Goal: Task Accomplishment & Management: Use online tool/utility

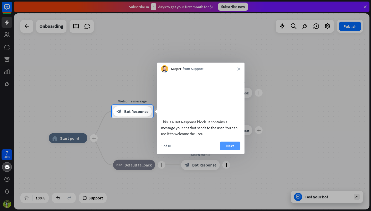
click at [232, 150] on button "Next" at bounding box center [230, 146] width 21 height 8
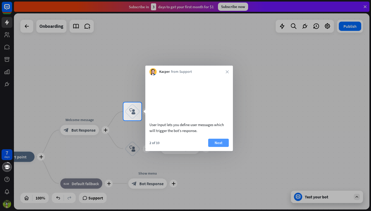
click at [226, 147] on button "Next" at bounding box center [218, 143] width 21 height 8
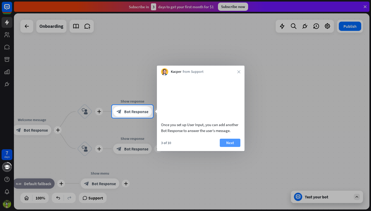
click at [226, 147] on button "Next" at bounding box center [230, 143] width 21 height 8
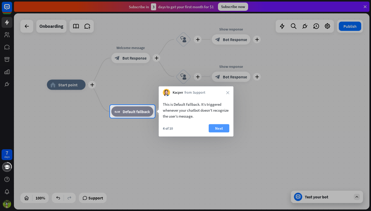
click at [226, 131] on button "Next" at bounding box center [219, 128] width 21 height 8
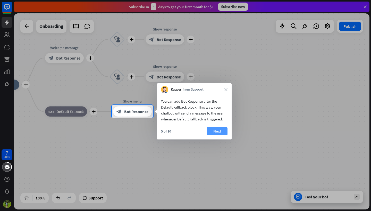
click at [218, 130] on button "Next" at bounding box center [217, 131] width 21 height 8
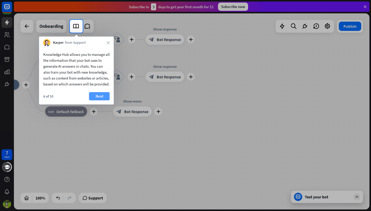
click at [101, 100] on button "Next" at bounding box center [99, 96] width 21 height 8
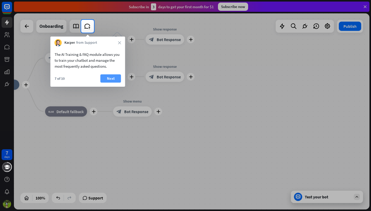
click at [107, 78] on button "Next" at bounding box center [110, 78] width 21 height 8
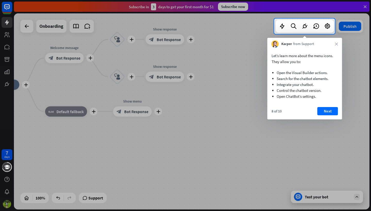
click at [320, 112] on button "Next" at bounding box center [327, 111] width 21 height 8
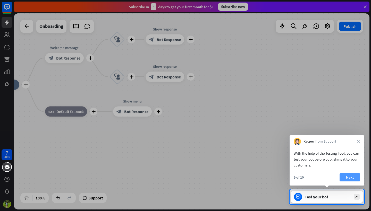
click at [348, 174] on button "Next" at bounding box center [350, 177] width 21 height 8
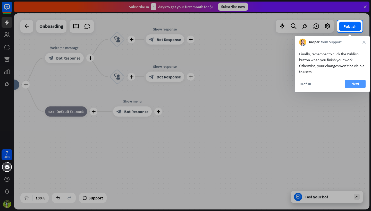
click at [357, 83] on button "Next" at bounding box center [355, 84] width 21 height 8
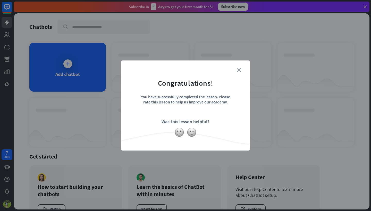
click at [239, 70] on icon "close" at bounding box center [239, 70] width 4 height 4
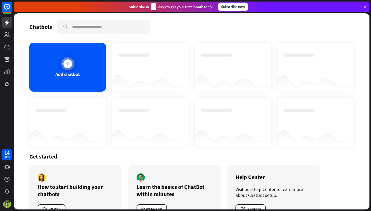
click at [70, 64] on icon at bounding box center [67, 63] width 5 height 5
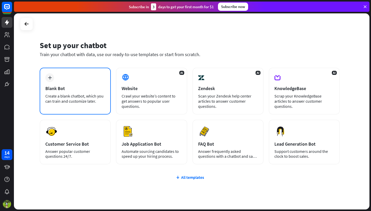
click at [91, 85] on div "plus Blank Bot Create a blank chatbot, which you can train and customize later." at bounding box center [75, 91] width 71 height 47
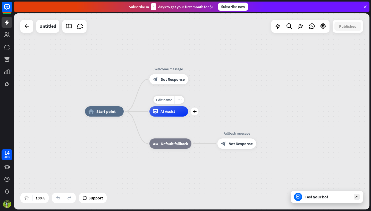
click at [167, 115] on div "AI Assist" at bounding box center [168, 111] width 39 height 10
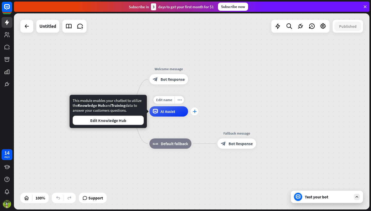
click at [196, 111] on icon "plus" at bounding box center [195, 112] width 4 height 4
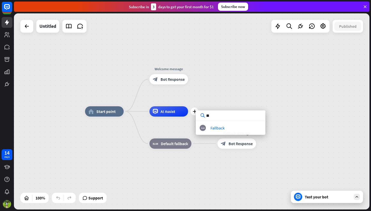
type input "*"
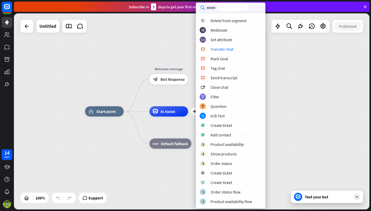
scroll to position [66, 0]
click at [312, 110] on div "home_2 Start point Welcome message block_bot_response Bot Response plus AI Assi…" at bounding box center [191, 111] width 355 height 196
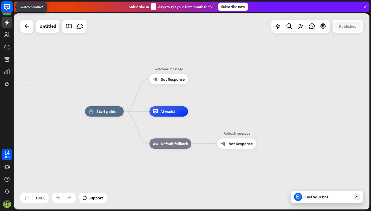
click at [5, 7] on rect at bounding box center [6, 6] width 11 height 11
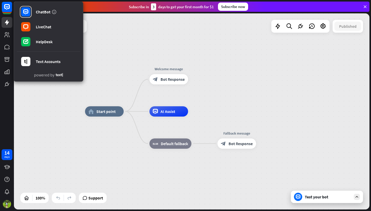
click at [13, 36] on div "ChatBot LiveChat HelpDesk Text Accounts powered by" at bounding box center [7, 45] width 14 height 90
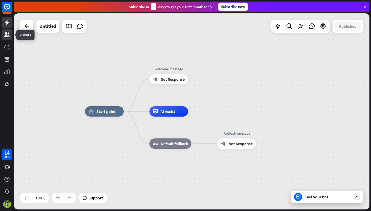
click at [9, 34] on icon at bounding box center [6, 34] width 5 height 5
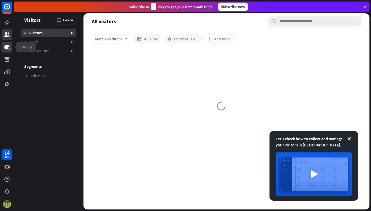
click at [7, 48] on icon at bounding box center [6, 47] width 5 height 5
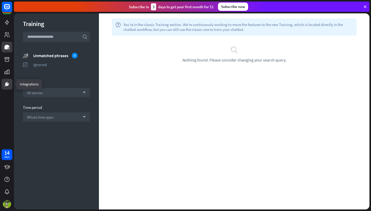
click at [7, 83] on icon at bounding box center [7, 84] width 4 height 4
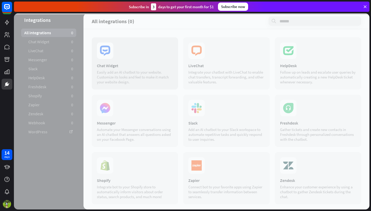
scroll to position [39, 0]
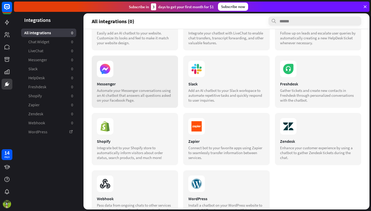
click at [113, 81] on div "Messenger Automate your Messenger conversations using an AI chatbot that answer…" at bounding box center [135, 82] width 86 height 52
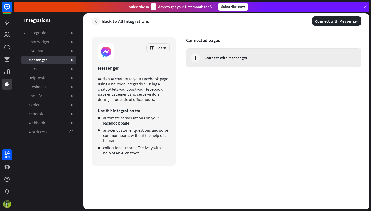
click at [239, 63] on div "Connect with Messenger" at bounding box center [273, 57] width 175 height 19
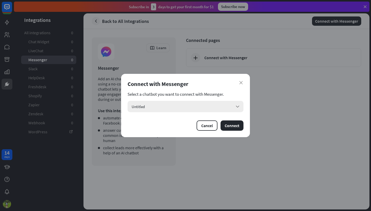
click at [198, 109] on div "Untitled arrow_down" at bounding box center [186, 106] width 116 height 11
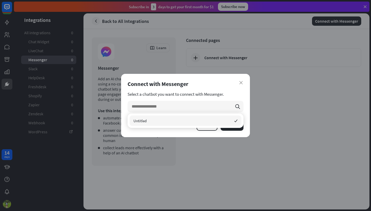
click at [189, 126] on div "Untitled checked" at bounding box center [186, 121] width 116 height 14
click at [169, 130] on div "Cancel Connect" at bounding box center [186, 126] width 116 height 10
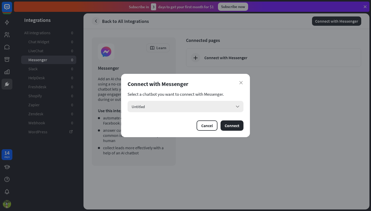
click at [234, 105] on div "Untitled arrow_down" at bounding box center [186, 106] width 116 height 11
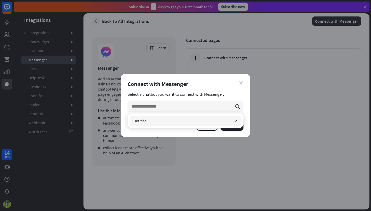
click at [200, 124] on div "Untitled checked" at bounding box center [186, 121] width 112 height 10
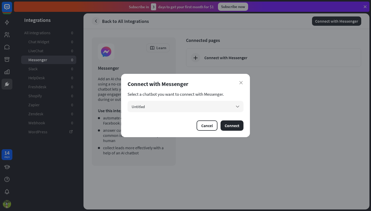
click at [244, 79] on div "close Connect with Messenger Select a chatbot you want to connect with Messenge…" at bounding box center [185, 105] width 129 height 63
click at [232, 126] on button "Connect" at bounding box center [232, 126] width 23 height 10
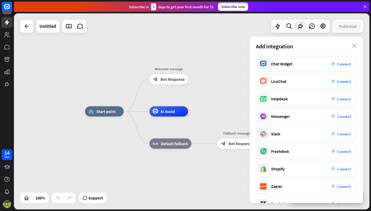
click at [210, 50] on div "home_2 Start point Welcome message block_bot_response Bot Response AI Assist bl…" at bounding box center [191, 111] width 355 height 196
click at [109, 114] on span "Start point" at bounding box center [105, 111] width 19 height 5
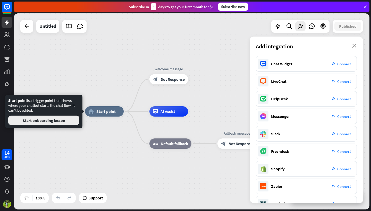
click at [53, 124] on button "Start onboarding lesson" at bounding box center [43, 120] width 71 height 9
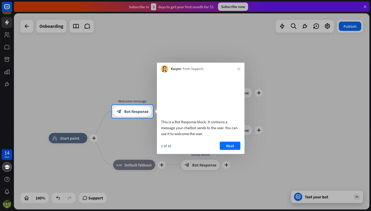
click at [196, 139] on div "This is a Bot Response block. It contains a message your chatbot sends to the u…" at bounding box center [201, 106] width 88 height 67
click at [230, 150] on button "Next" at bounding box center [230, 146] width 21 height 8
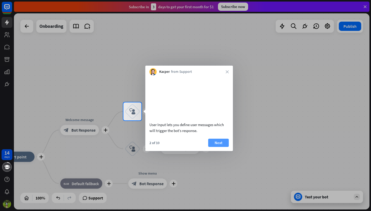
click at [219, 147] on button "Next" at bounding box center [218, 143] width 21 height 8
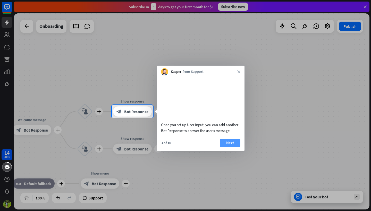
click at [224, 147] on button "Next" at bounding box center [230, 143] width 21 height 8
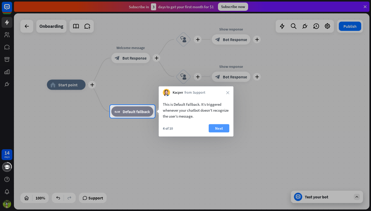
click at [216, 129] on button "Next" at bounding box center [219, 128] width 21 height 8
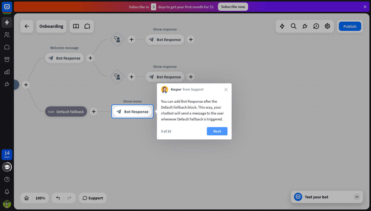
click at [216, 133] on button "Next" at bounding box center [217, 131] width 21 height 8
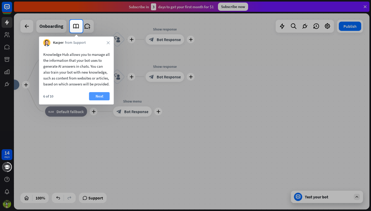
click at [100, 100] on button "Next" at bounding box center [99, 96] width 21 height 8
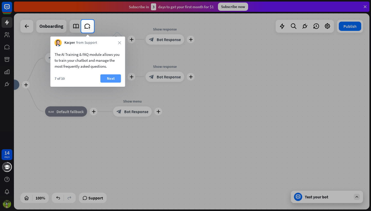
click at [107, 78] on button "Next" at bounding box center [110, 78] width 21 height 8
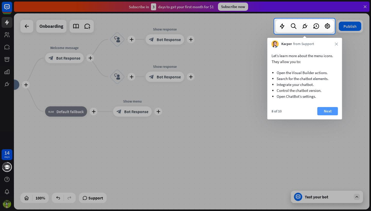
click at [328, 112] on button "Next" at bounding box center [327, 111] width 21 height 8
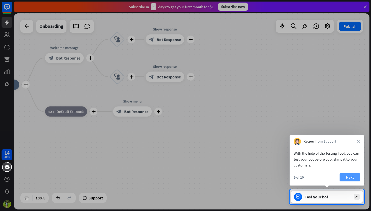
click at [355, 176] on button "Next" at bounding box center [350, 177] width 21 height 8
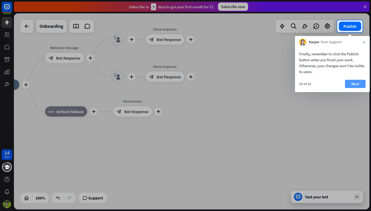
click at [354, 86] on button "Next" at bounding box center [355, 84] width 21 height 8
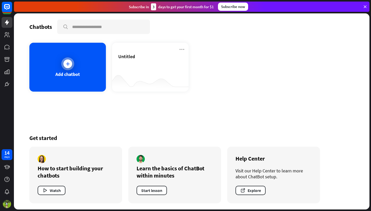
click at [64, 65] on div at bounding box center [67, 64] width 9 height 9
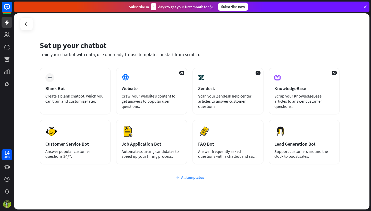
click at [180, 178] on icon at bounding box center [178, 177] width 4 height 5
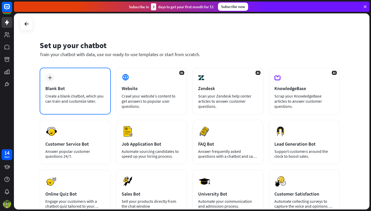
click at [88, 82] on div "plus Blank Bot Create a blank chatbot, which you can train and customize later." at bounding box center [75, 91] width 71 height 47
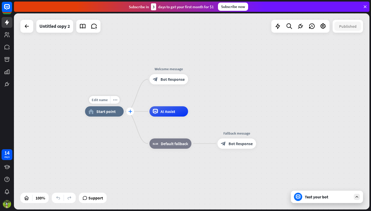
click at [132, 114] on div "plus" at bounding box center [130, 112] width 8 height 8
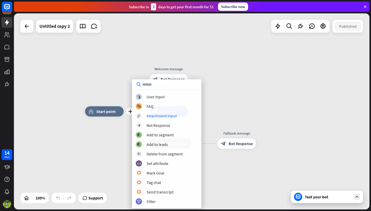
click at [169, 121] on div "block_user_input User Input block_faq FAQ block_attachment Attachment input blo…" at bounding box center [167, 149] width 70 height 111
click at [165, 95] on div "block_user_input User Input" at bounding box center [167, 97] width 62 height 6
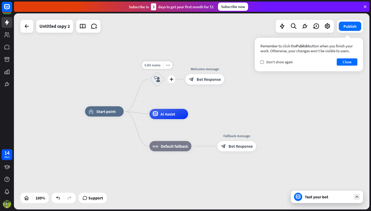
click at [157, 78] on icon "block_user_input" at bounding box center [157, 79] width 6 height 6
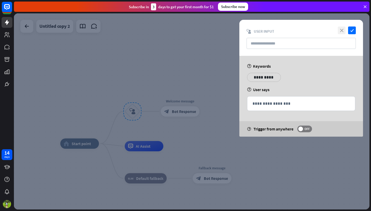
click at [341, 29] on icon "close" at bounding box center [342, 31] width 8 height 8
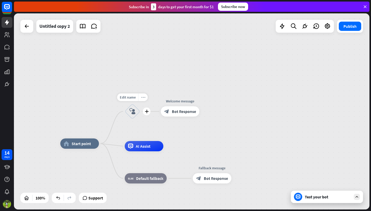
click at [142, 98] on icon "more_horiz" at bounding box center [143, 98] width 4 height 4
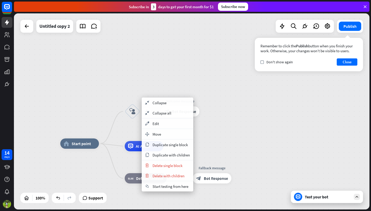
click at [265, 138] on div "home_2 Start point plus block_user_input Welcome message block_bot_response Bot…" at bounding box center [191, 111] width 355 height 196
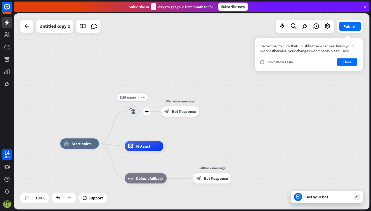
click at [130, 113] on icon "block_user_input" at bounding box center [132, 111] width 6 height 6
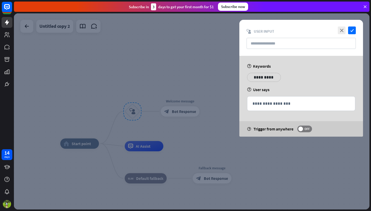
click at [263, 74] on p "**********" at bounding box center [264, 77] width 26 height 6
click at [258, 78] on p "**********" at bounding box center [261, 77] width 21 height 6
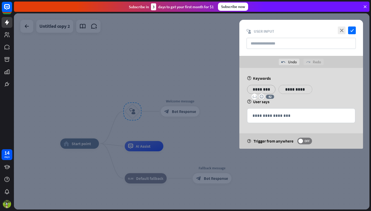
click at [301, 93] on div "**********" at bounding box center [295, 89] width 34 height 9
click at [292, 91] on p "**********" at bounding box center [292, 89] width 21 height 6
click at [320, 82] on div "**********" at bounding box center [301, 108] width 124 height 81
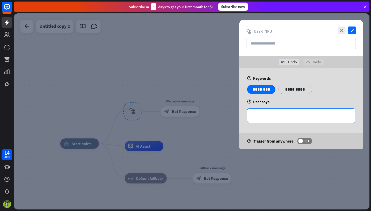
click at [283, 114] on p "**********" at bounding box center [300, 116] width 97 height 6
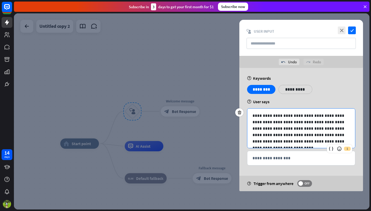
click at [347, 127] on p "**********" at bounding box center [300, 129] width 97 height 32
click at [306, 128] on p "**********" at bounding box center [300, 129] width 97 height 32
click at [304, 127] on p "**********" at bounding box center [300, 129] width 97 height 32
click at [300, 127] on p "**********" at bounding box center [300, 129] width 97 height 32
